Goal: Task Accomplishment & Management: Use online tool/utility

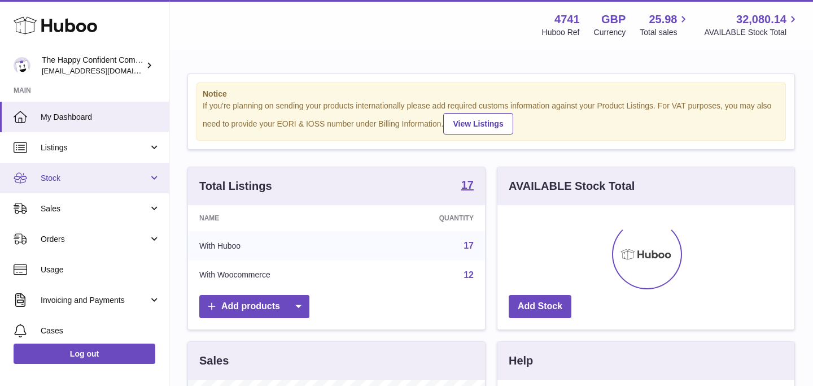
scroll to position [176, 297]
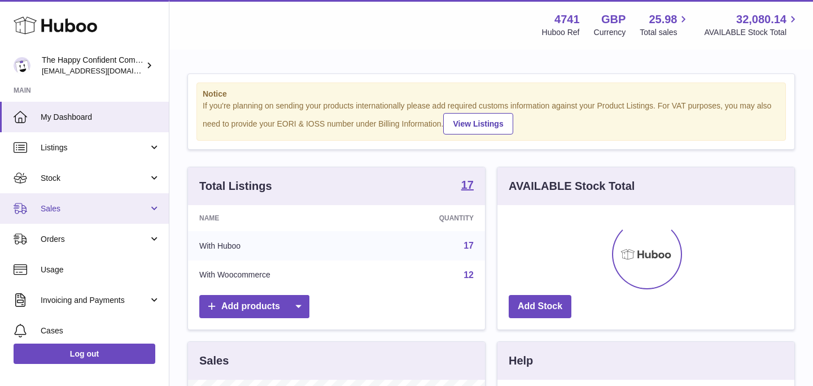
click at [59, 205] on span "Sales" at bounding box center [95, 208] width 108 height 11
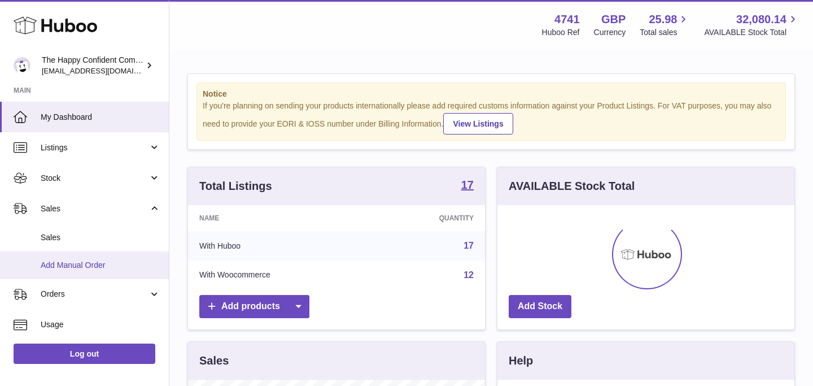
click at [71, 261] on span "Add Manual Order" at bounding box center [101, 265] width 120 height 11
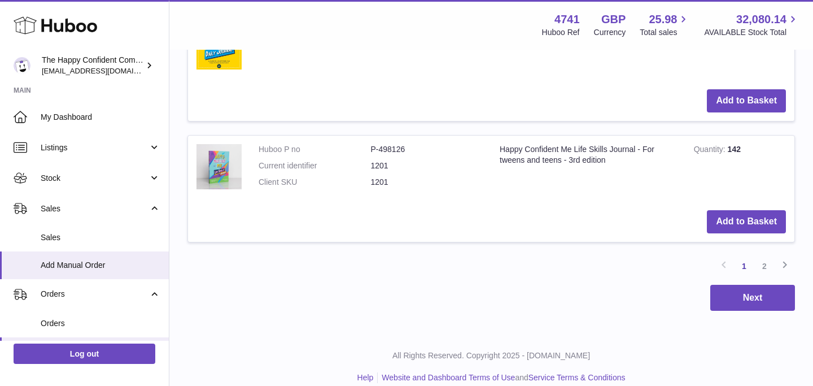
scroll to position [1446, 0]
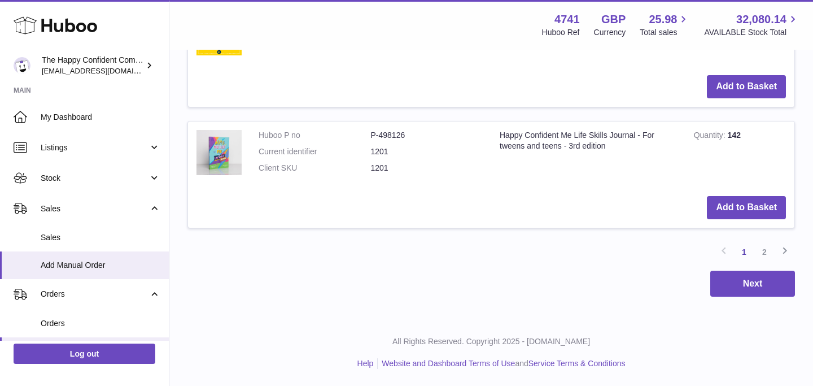
click at [765, 252] on link "2" at bounding box center [764, 252] width 20 height 20
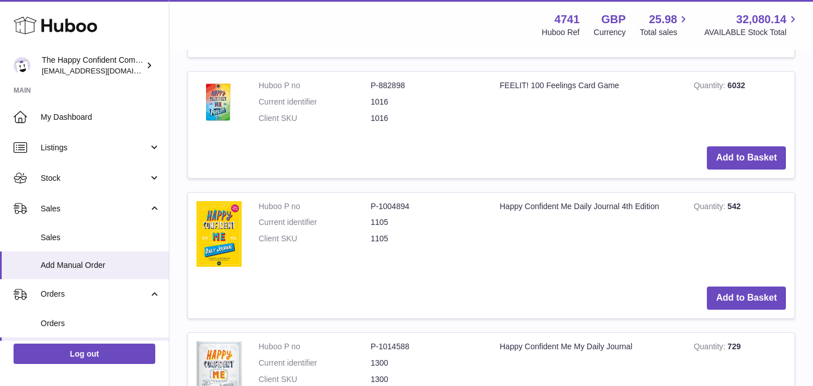
scroll to position [669, 0]
